Goal: Information Seeking & Learning: Learn about a topic

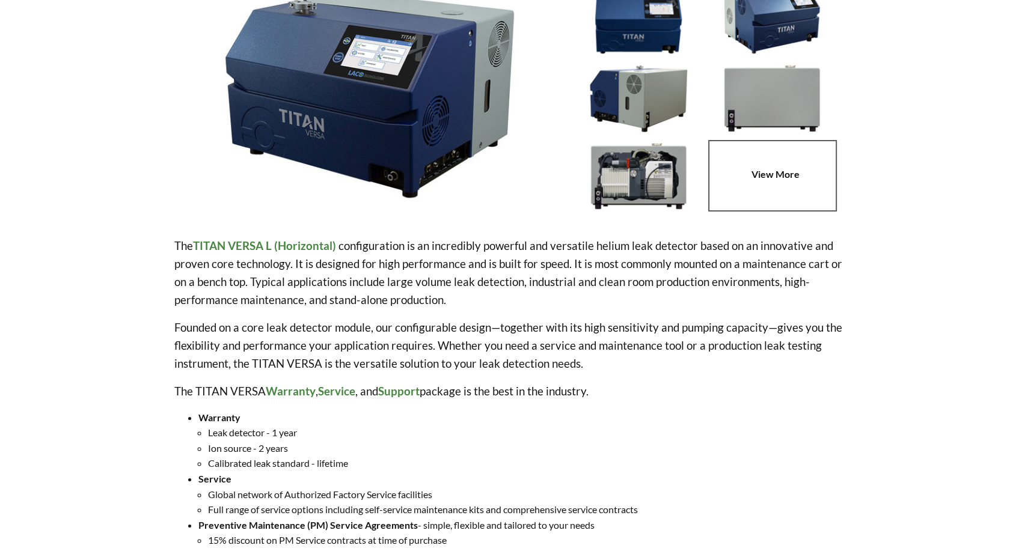
select select "Language Translate Widget"
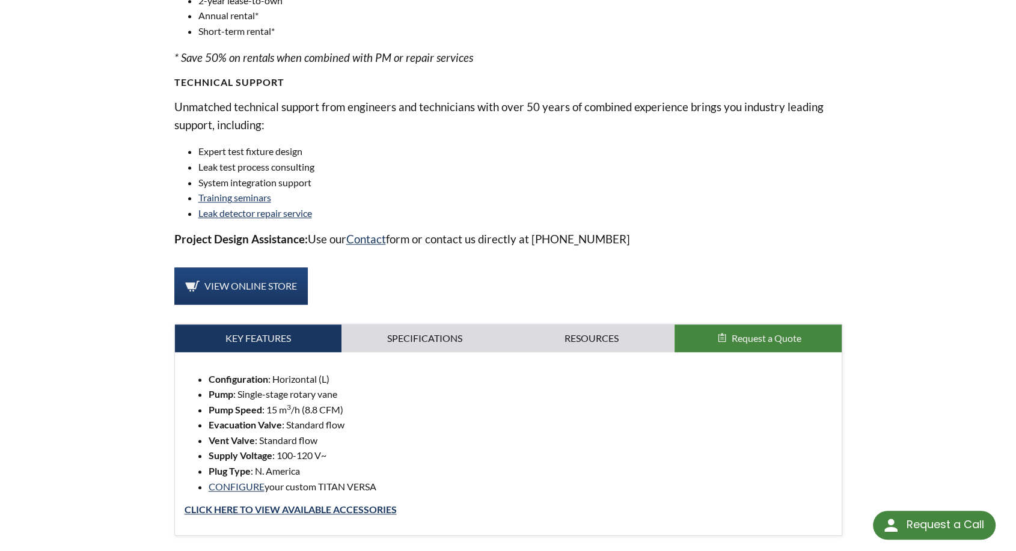
scroll to position [868, 0]
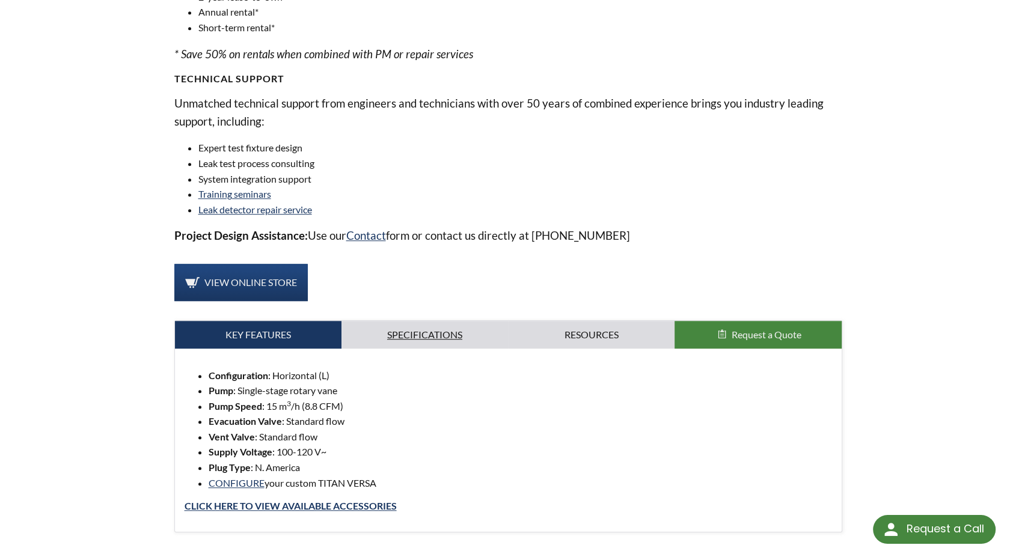
click at [423, 342] on link "Specifications" at bounding box center [425, 335] width 167 height 28
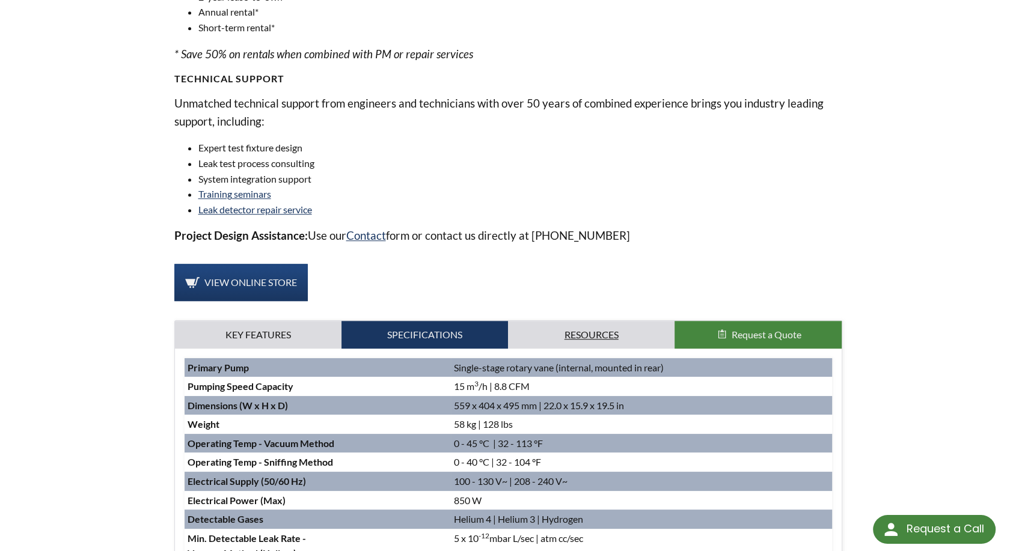
click at [580, 328] on link "Resources" at bounding box center [591, 335] width 167 height 28
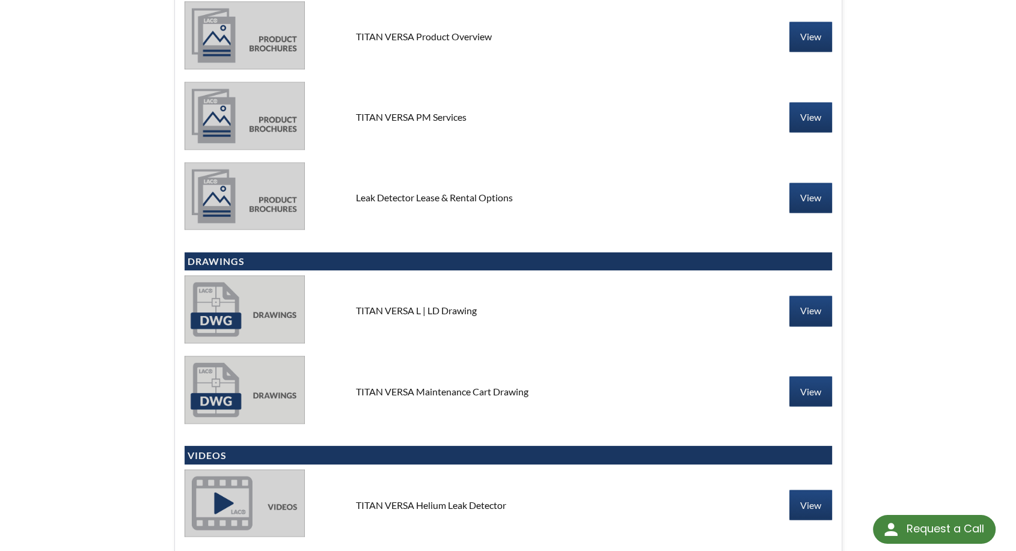
scroll to position [2005, 0]
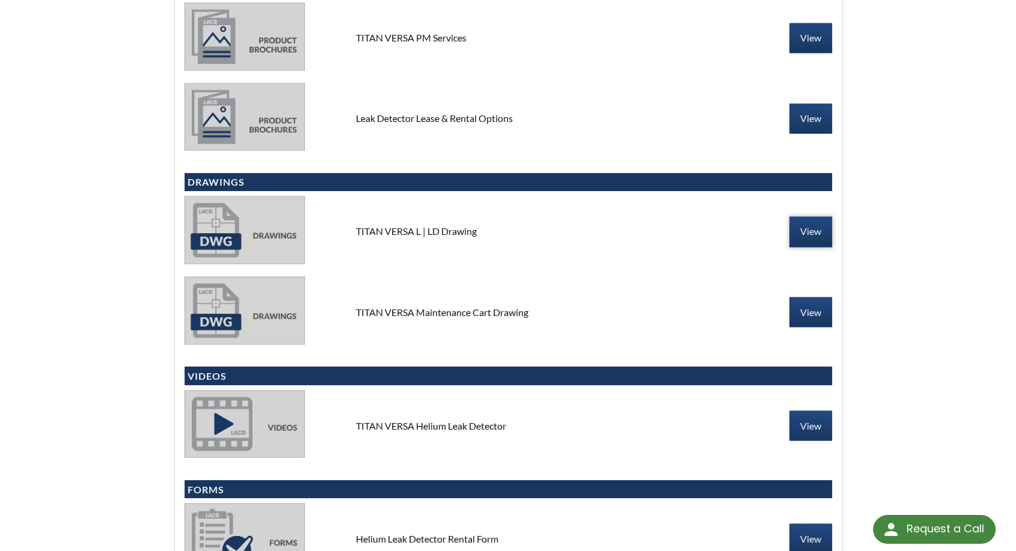
click at [817, 227] on link "View" at bounding box center [811, 232] width 43 height 30
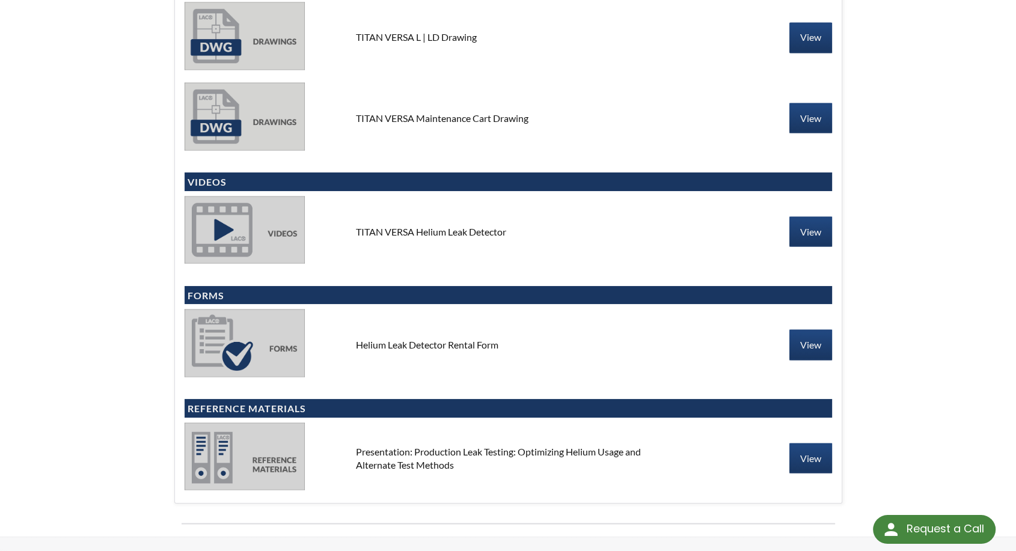
scroll to position [2205, 0]
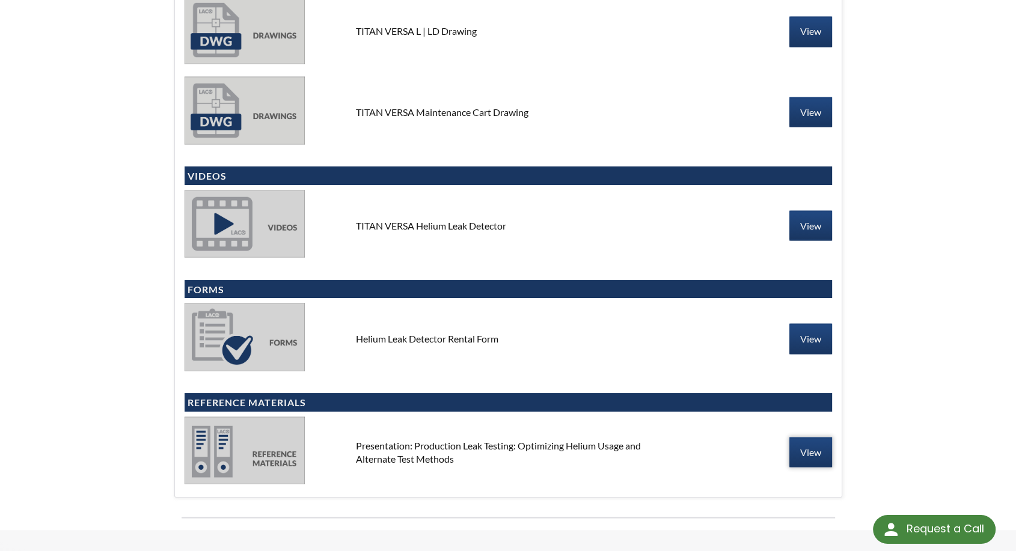
click at [808, 449] on link "View" at bounding box center [811, 452] width 43 height 30
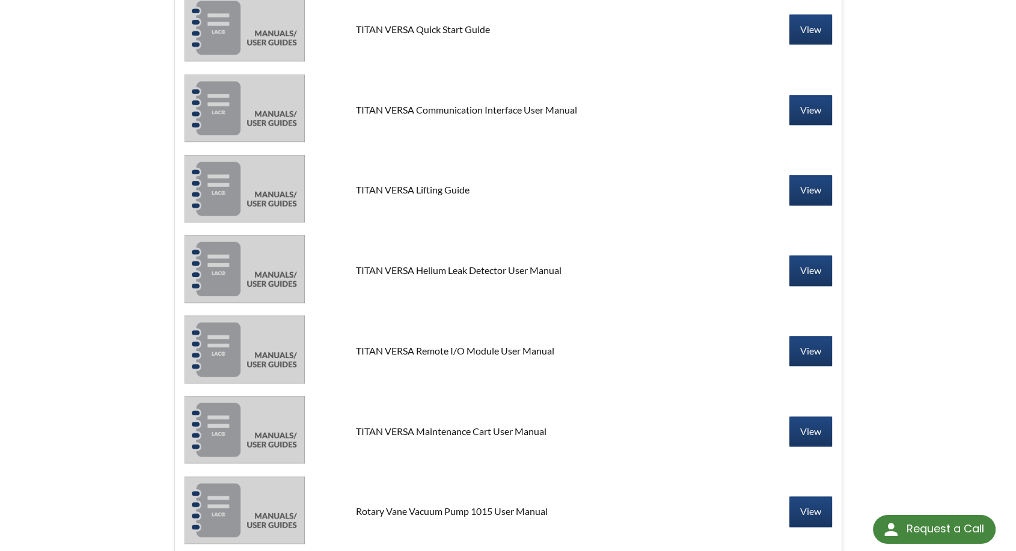
scroll to position [1135, 0]
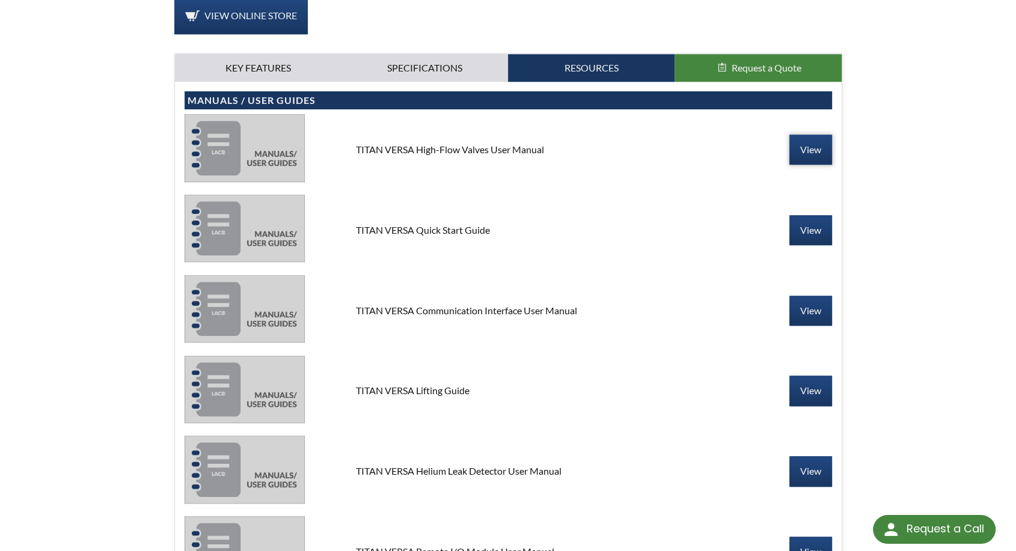
click at [813, 146] on link "View" at bounding box center [811, 150] width 43 height 30
click at [808, 230] on link "View" at bounding box center [811, 230] width 43 height 30
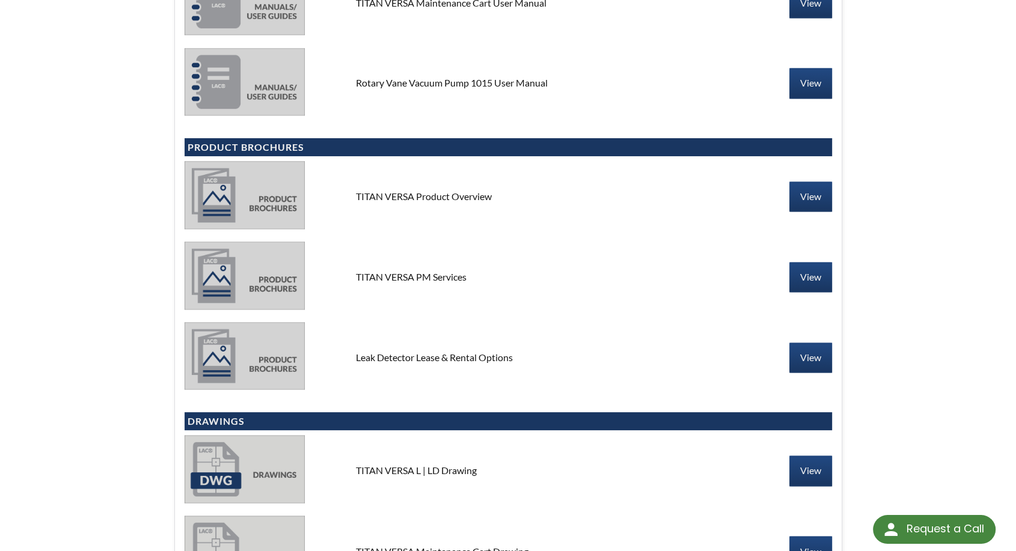
scroll to position [1804, 0]
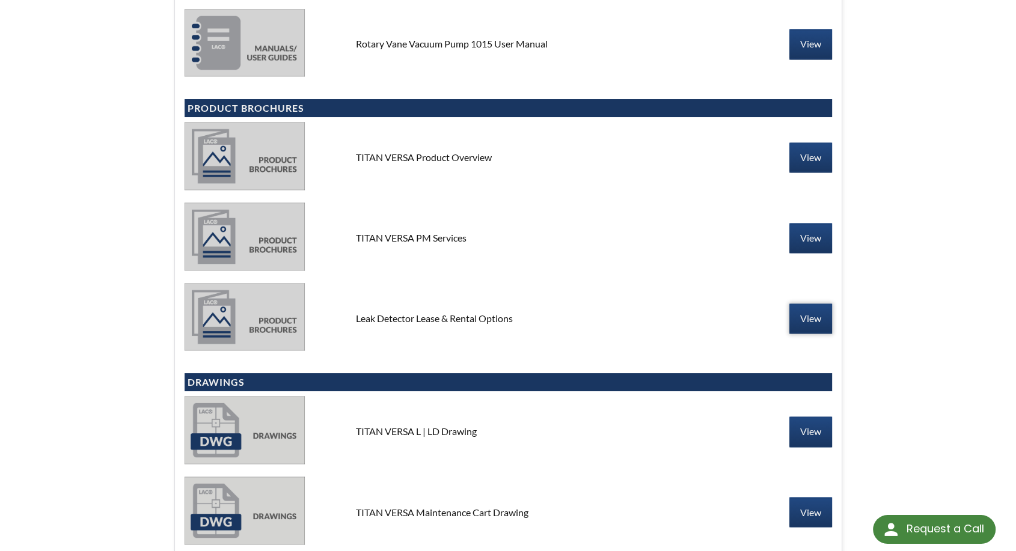
click at [813, 319] on link "View" at bounding box center [811, 319] width 43 height 30
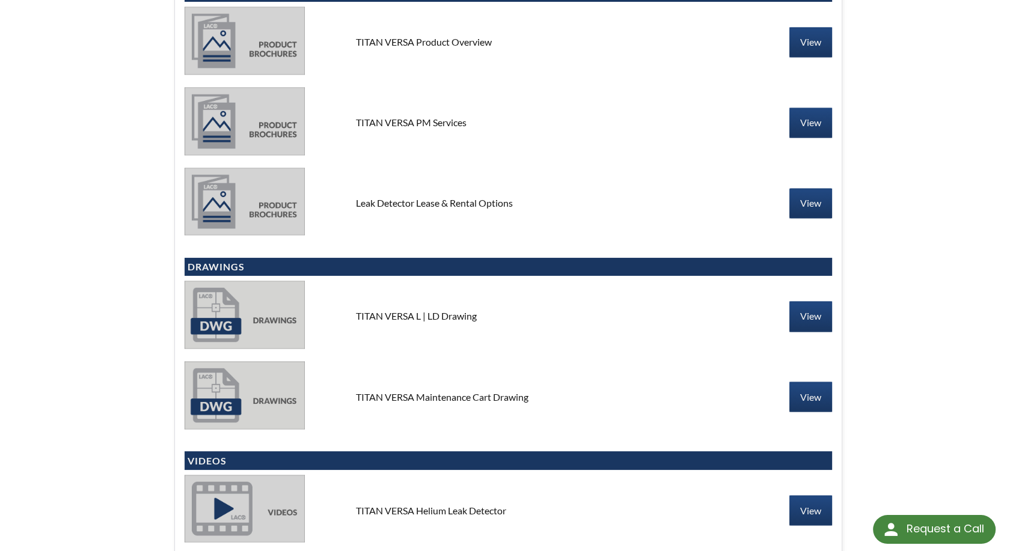
scroll to position [1938, 0]
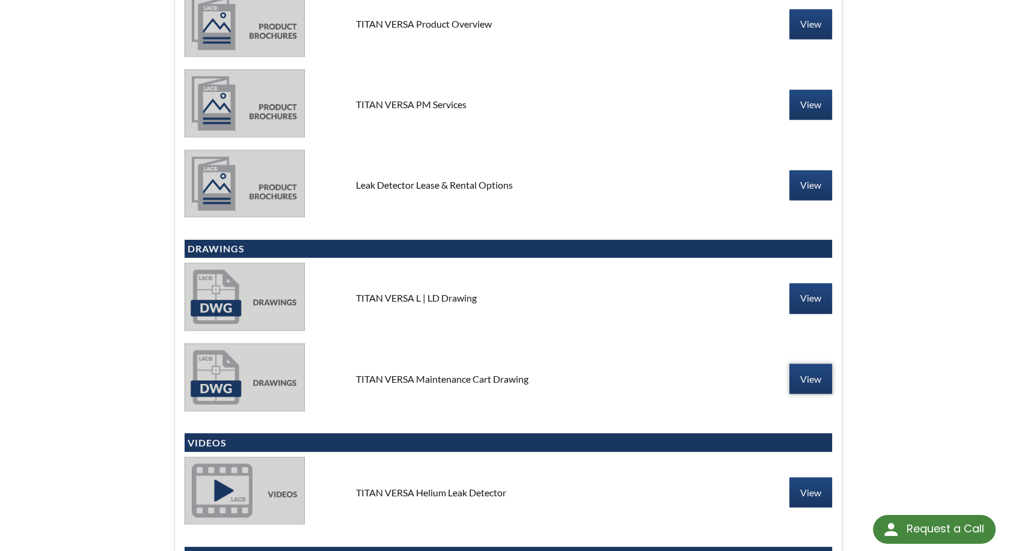
click at [810, 373] on link "View" at bounding box center [811, 379] width 43 height 30
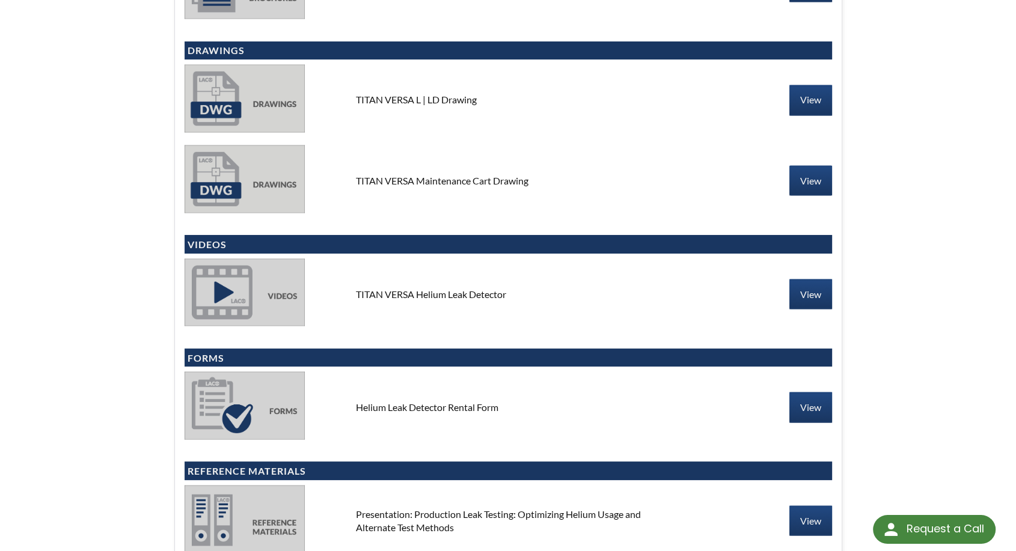
scroll to position [2138, 0]
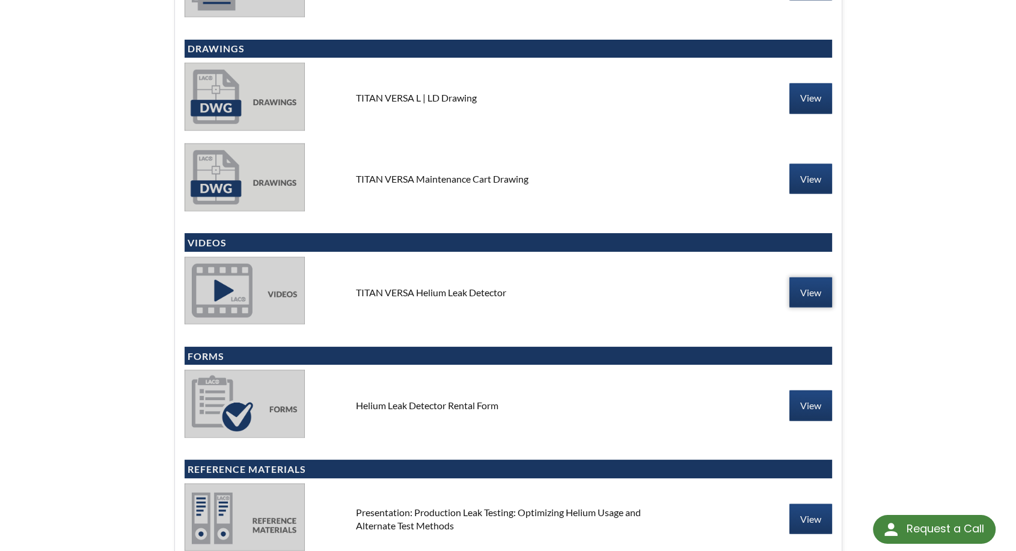
click at [791, 293] on link "View" at bounding box center [811, 292] width 43 height 30
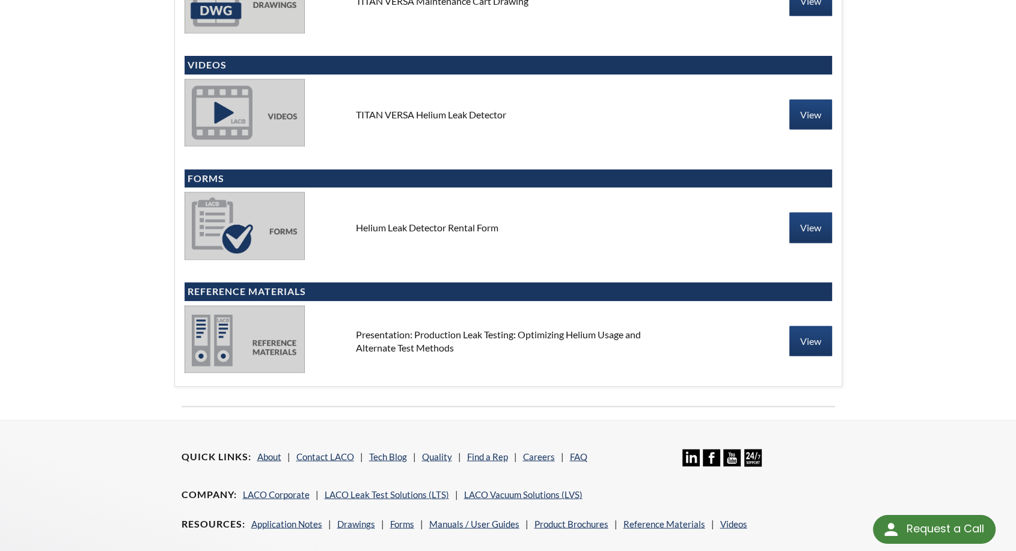
scroll to position [2338, 0]
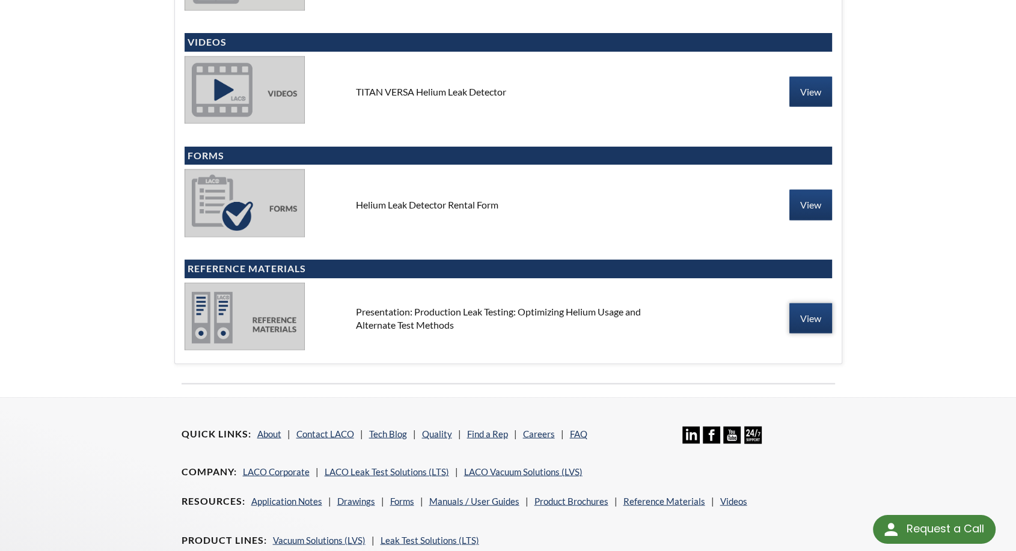
click at [804, 319] on link "View" at bounding box center [811, 319] width 43 height 30
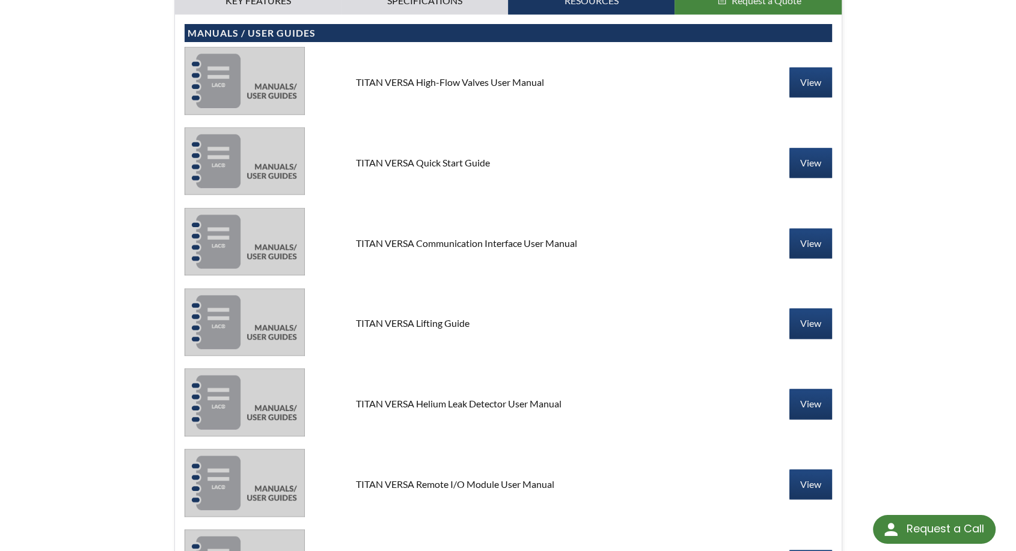
scroll to position [1135, 0]
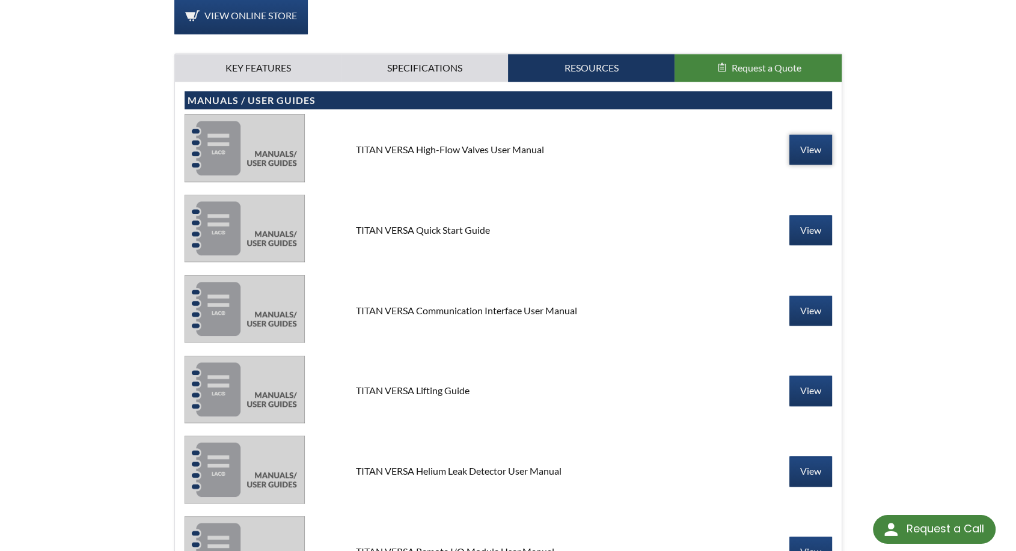
click at [819, 139] on link "View" at bounding box center [811, 150] width 43 height 30
click at [269, 63] on link "Key Features" at bounding box center [258, 68] width 167 height 28
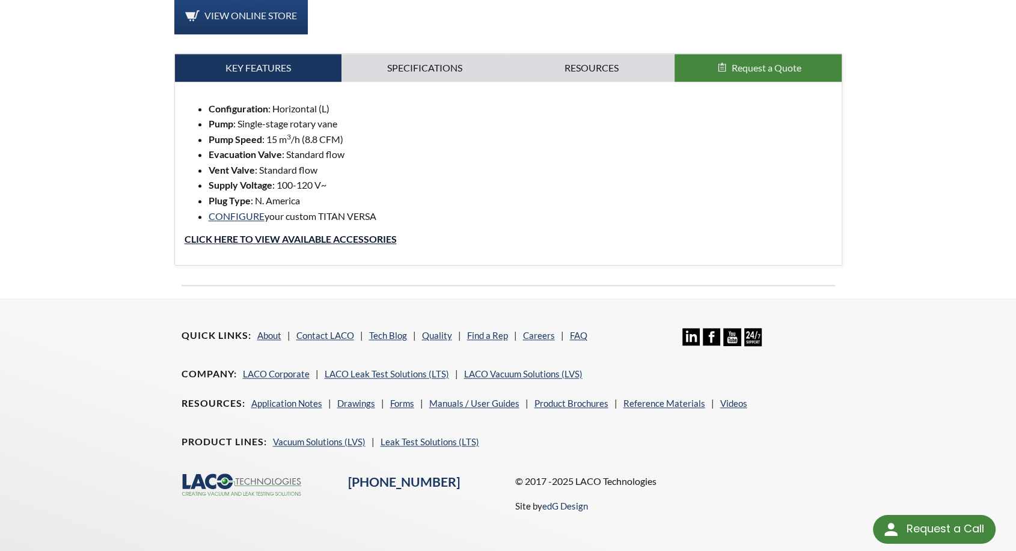
click at [247, 241] on link "Click Here to view Available accessories" at bounding box center [291, 238] width 212 height 11
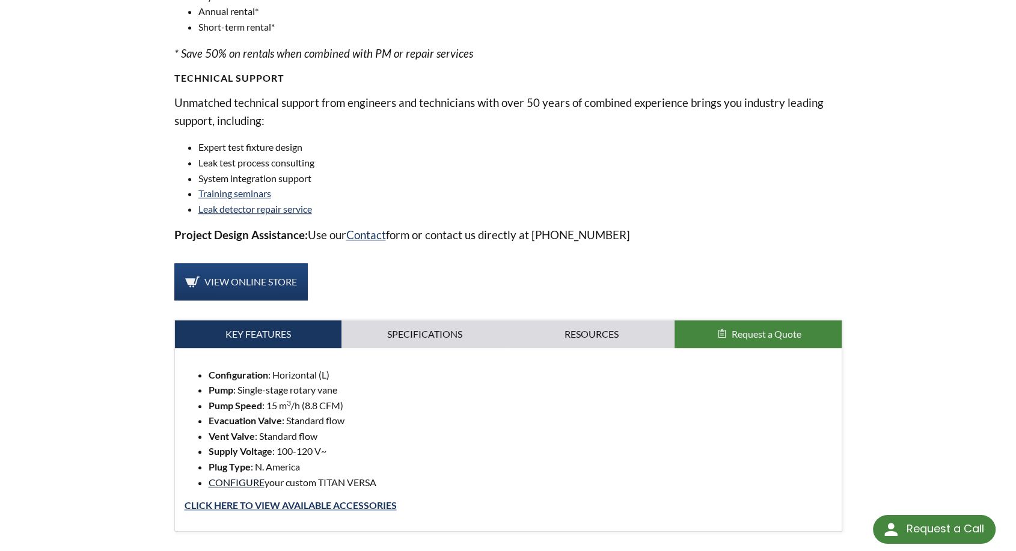
click at [239, 484] on link "CONFIGURE" at bounding box center [237, 482] width 56 height 11
click at [604, 333] on link "Resources" at bounding box center [591, 335] width 167 height 28
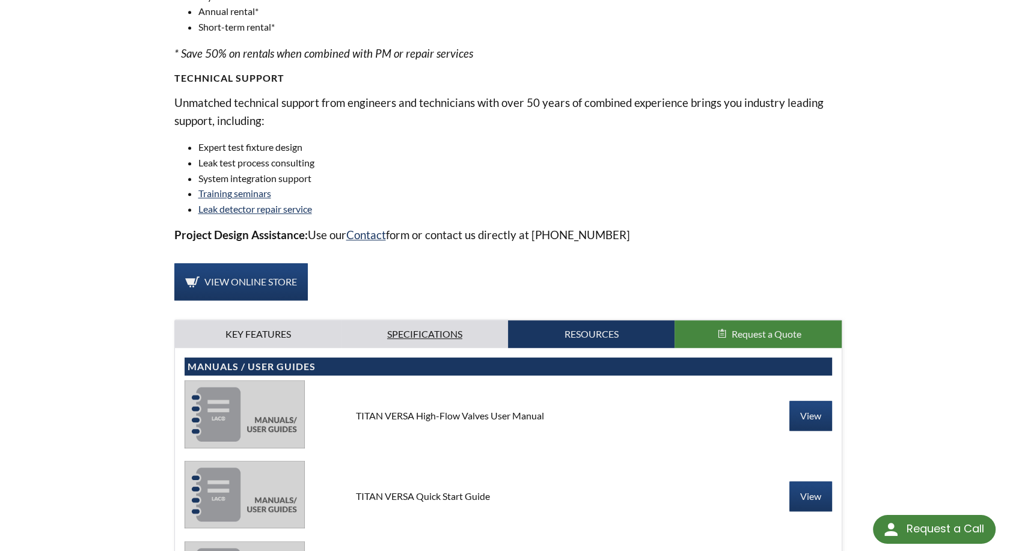
click at [437, 331] on link "Specifications" at bounding box center [425, 335] width 167 height 28
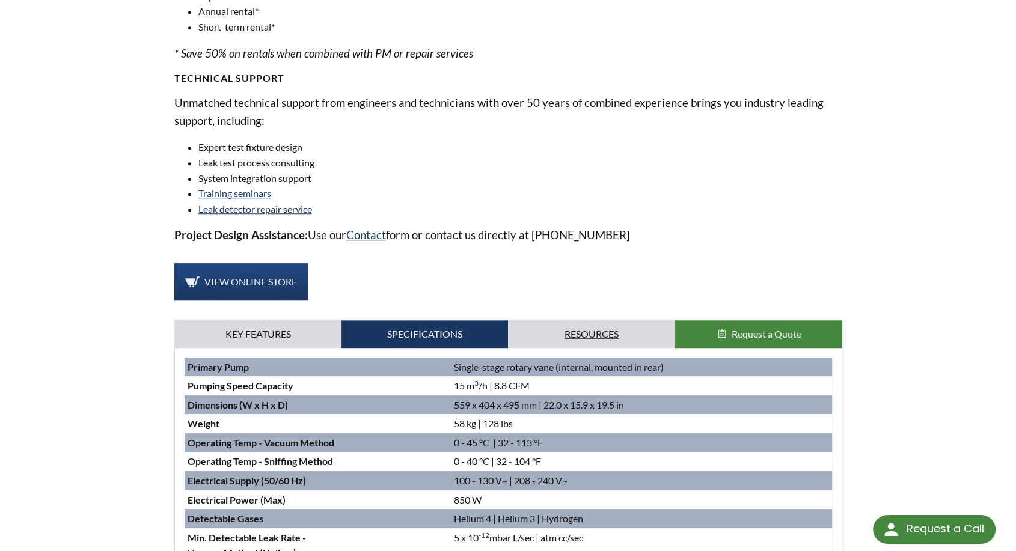
scroll to position [1136, 0]
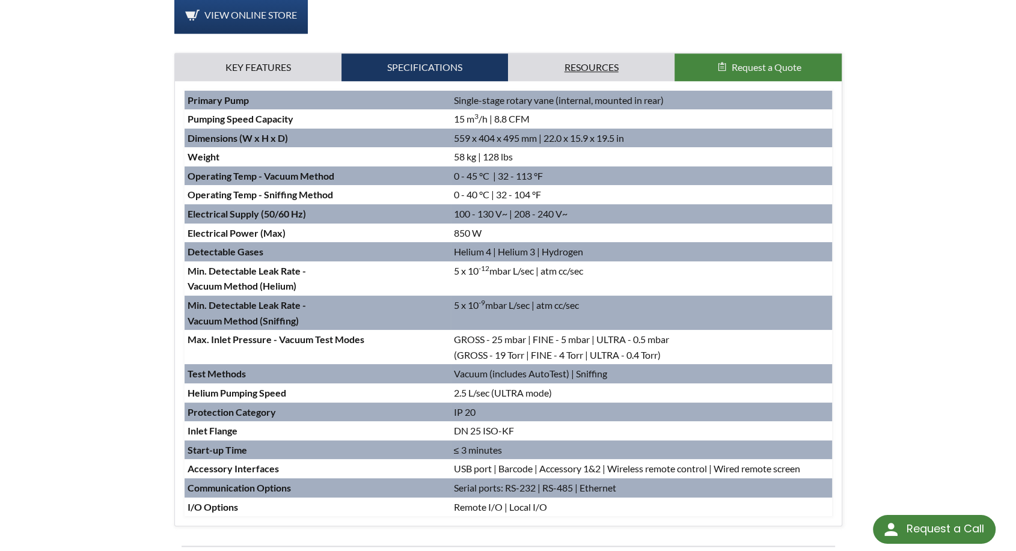
click at [584, 71] on link "Resources" at bounding box center [591, 68] width 167 height 28
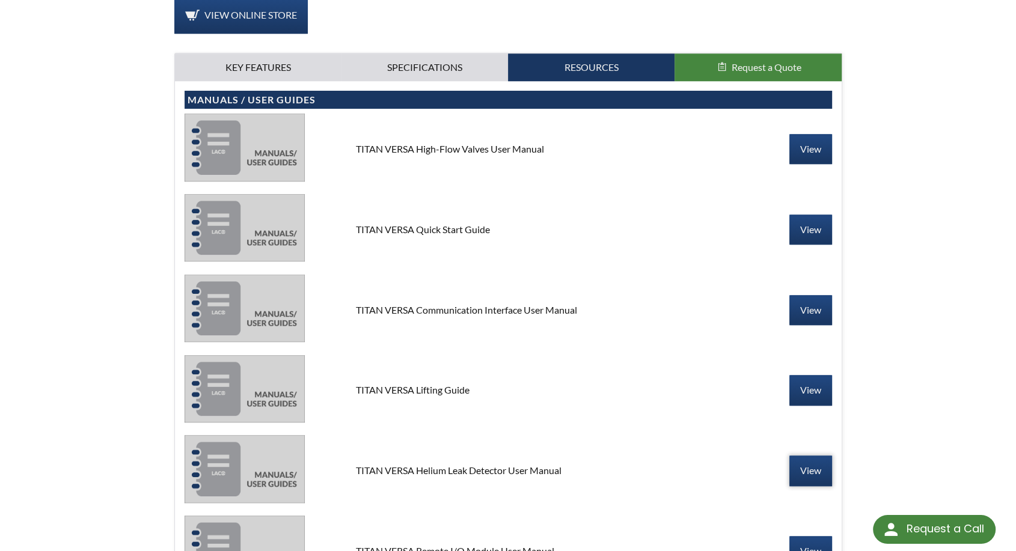
click at [813, 473] on link "View" at bounding box center [811, 471] width 43 height 30
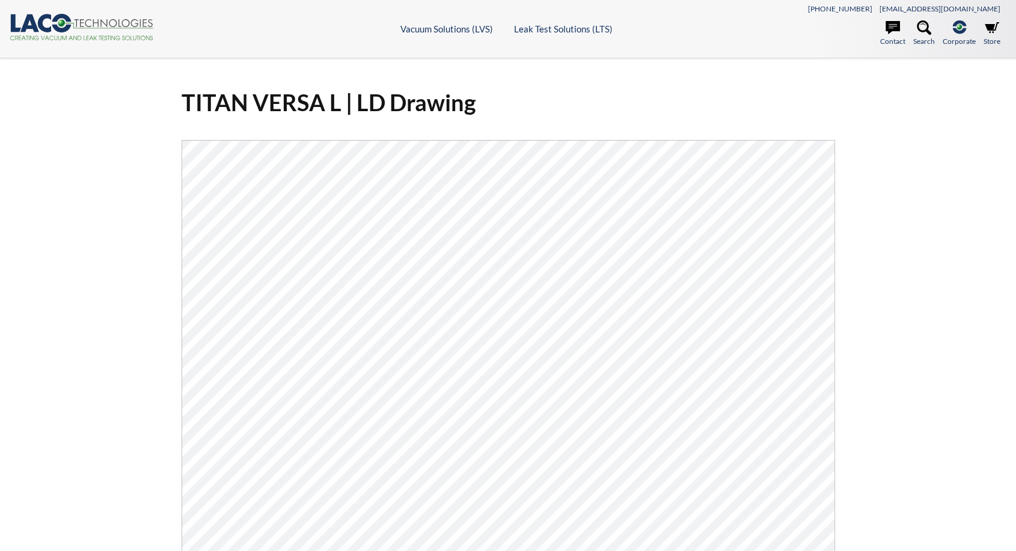
select select "Language Translate Widget"
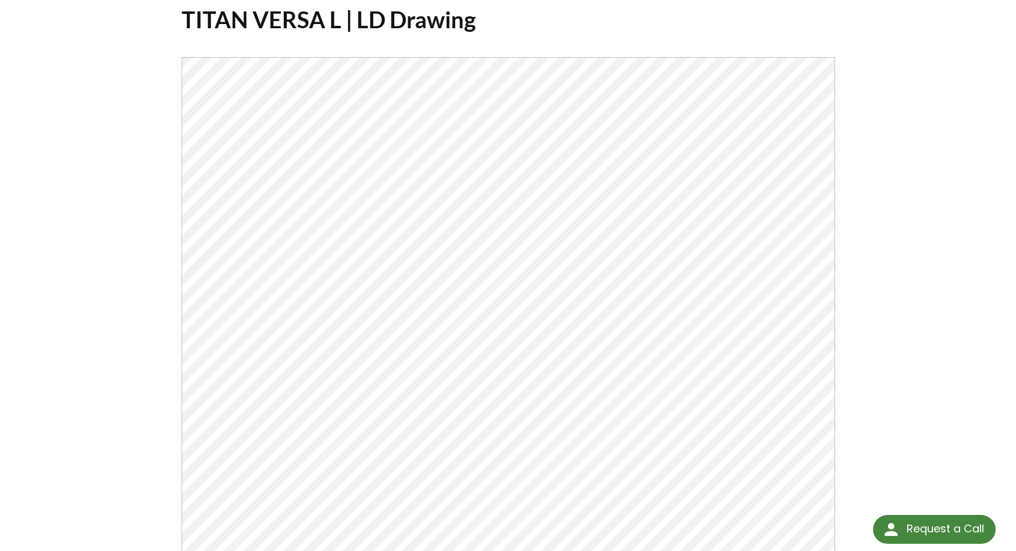
scroll to position [57, 0]
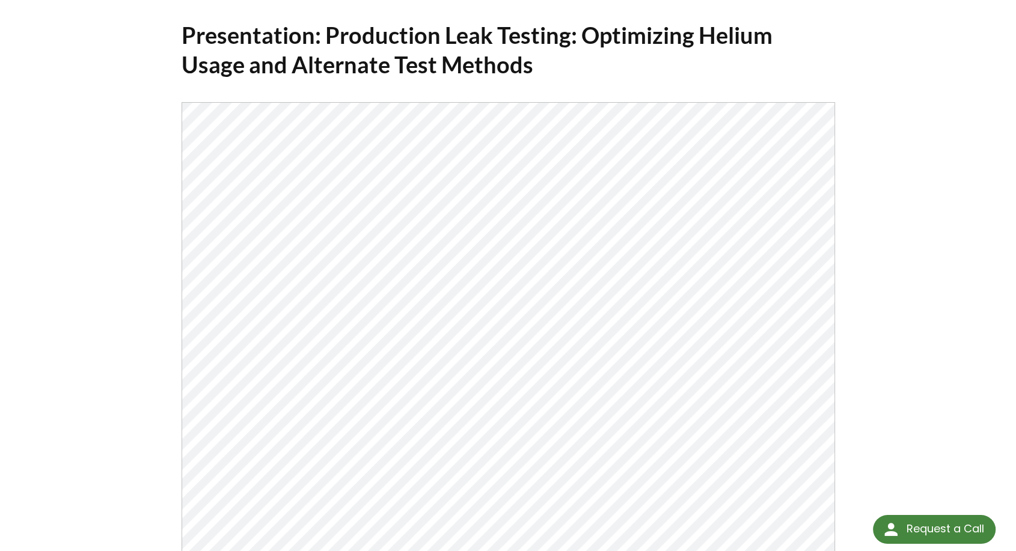
scroll to position [67, 0]
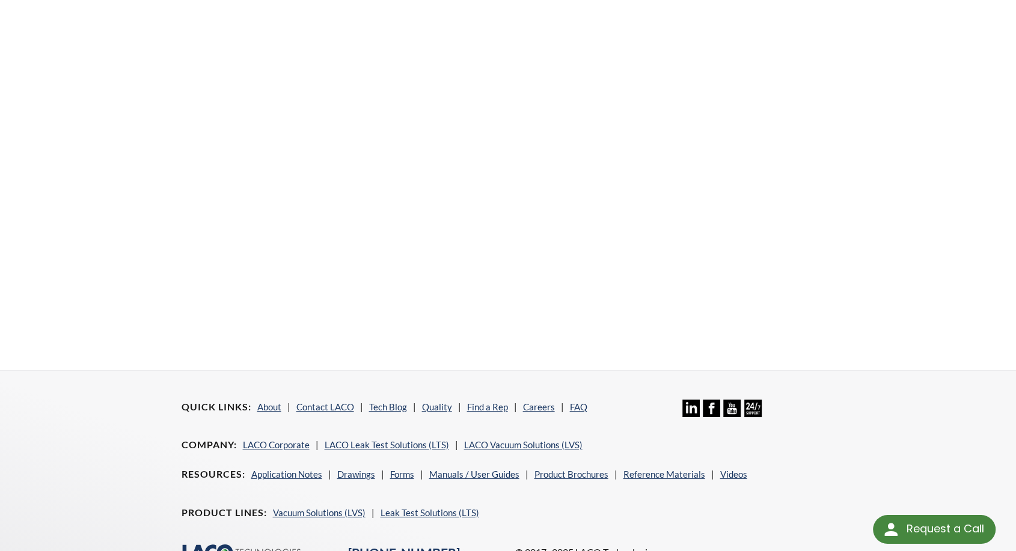
scroll to position [21, 0]
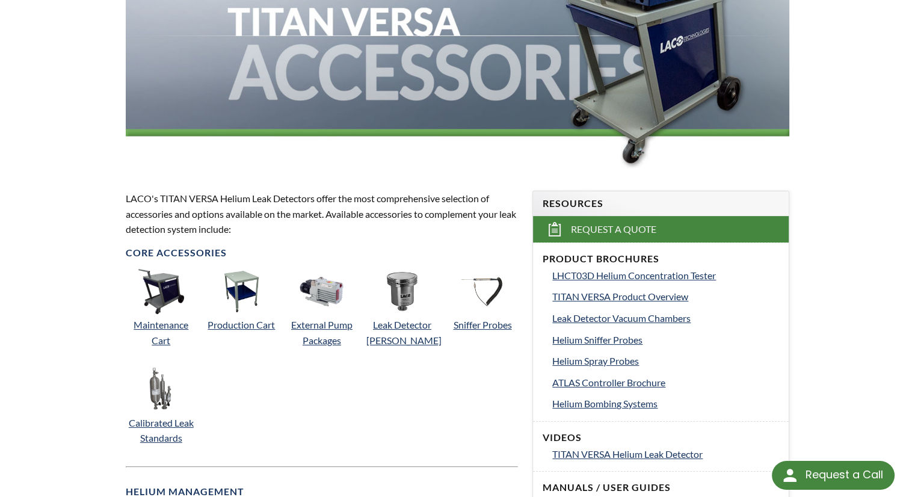
select select "Language Translate Widget"
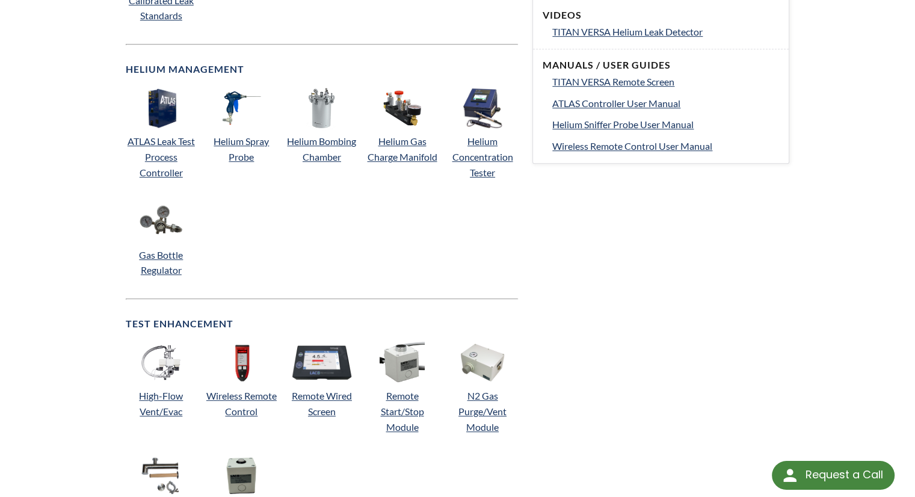
scroll to position [241, 0]
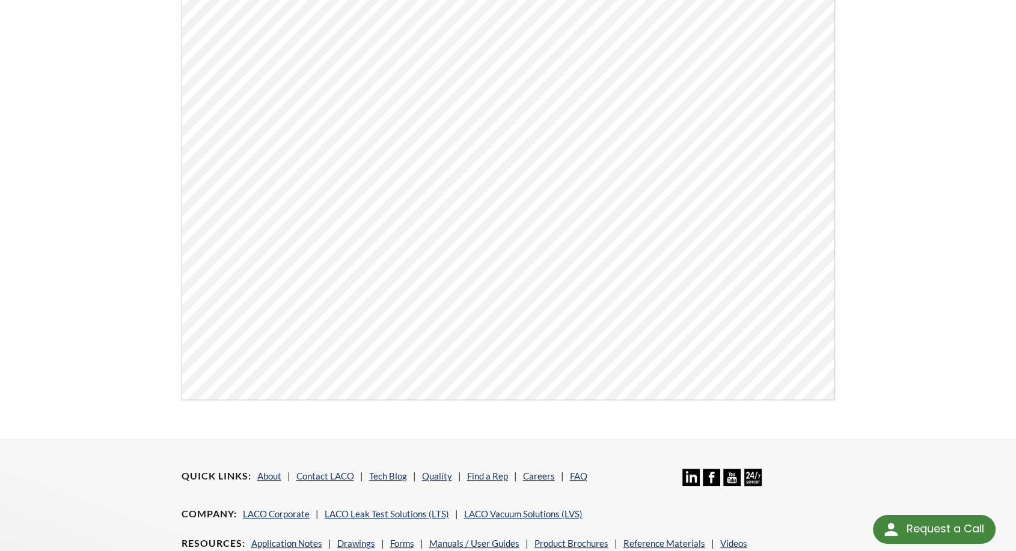
scroll to position [457, 0]
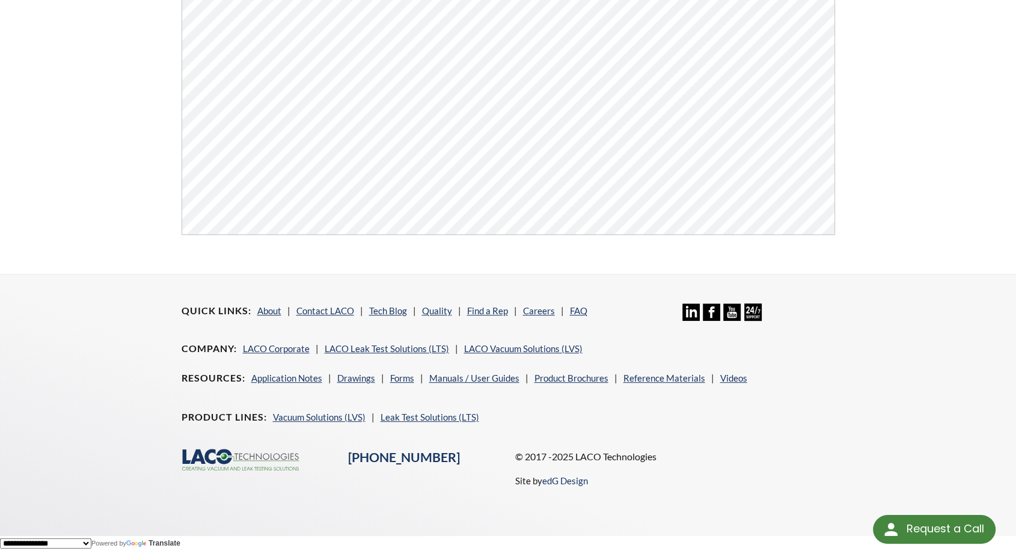
click at [844, 357] on div "Quick Links About Contact LACO Tech Blog Quality Find a Rep Careers FAQ Linkedi…" at bounding box center [508, 396] width 770 height 242
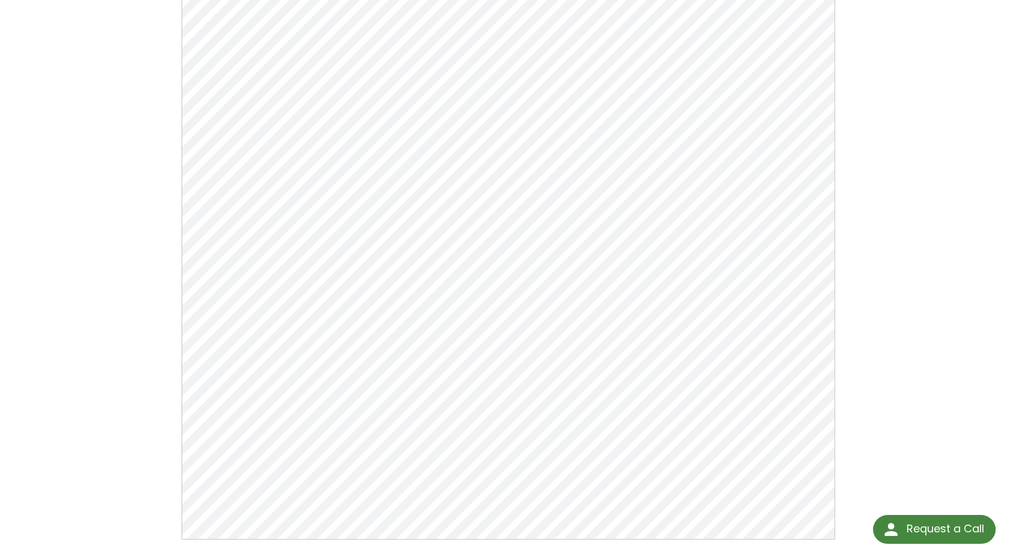
scroll to position [334, 0]
